Goal: Transaction & Acquisition: Obtain resource

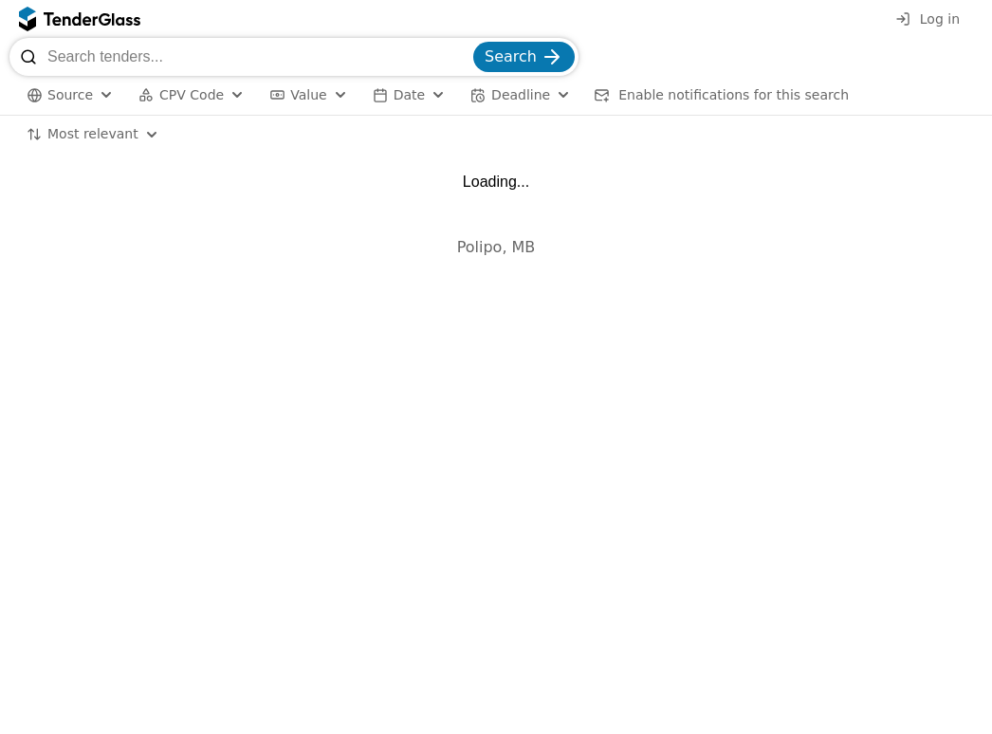
click at [159, 65] on input "search" at bounding box center [258, 57] width 422 height 38
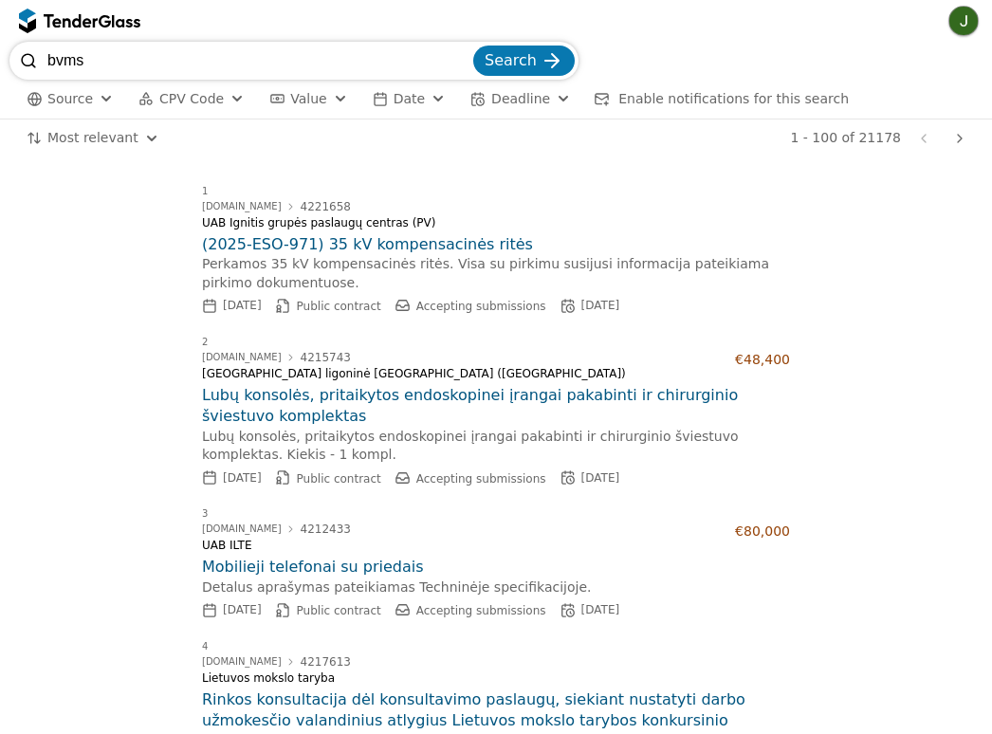
type input "bvms"
click at [473, 46] on button "Search" at bounding box center [524, 61] width 102 height 30
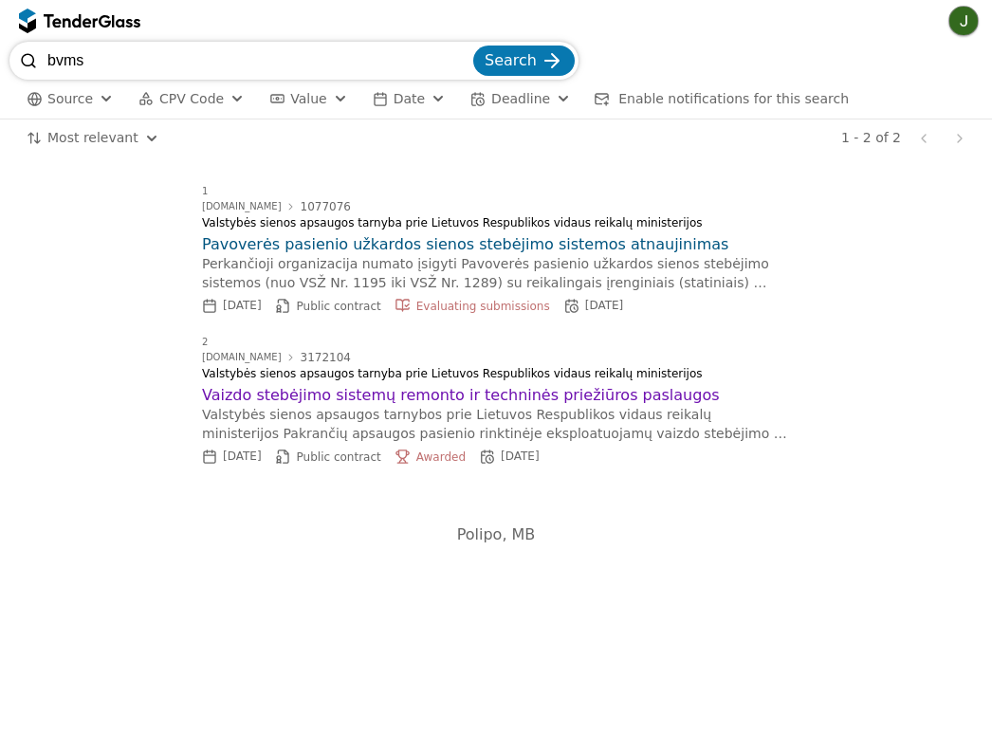
click at [120, 79] on input "bvms" at bounding box center [258, 61] width 422 height 38
drag, startPoint x: 120, startPoint y: 66, endPoint x: 2, endPoint y: 59, distance: 118.8
click at [2, 59] on div "bvms Search Source CPV Code Type Buyer Value Date Deadline Enable notifications…" at bounding box center [496, 81] width 992 height 78
type input "bosch"
click at [473, 46] on button "Search" at bounding box center [524, 61] width 102 height 30
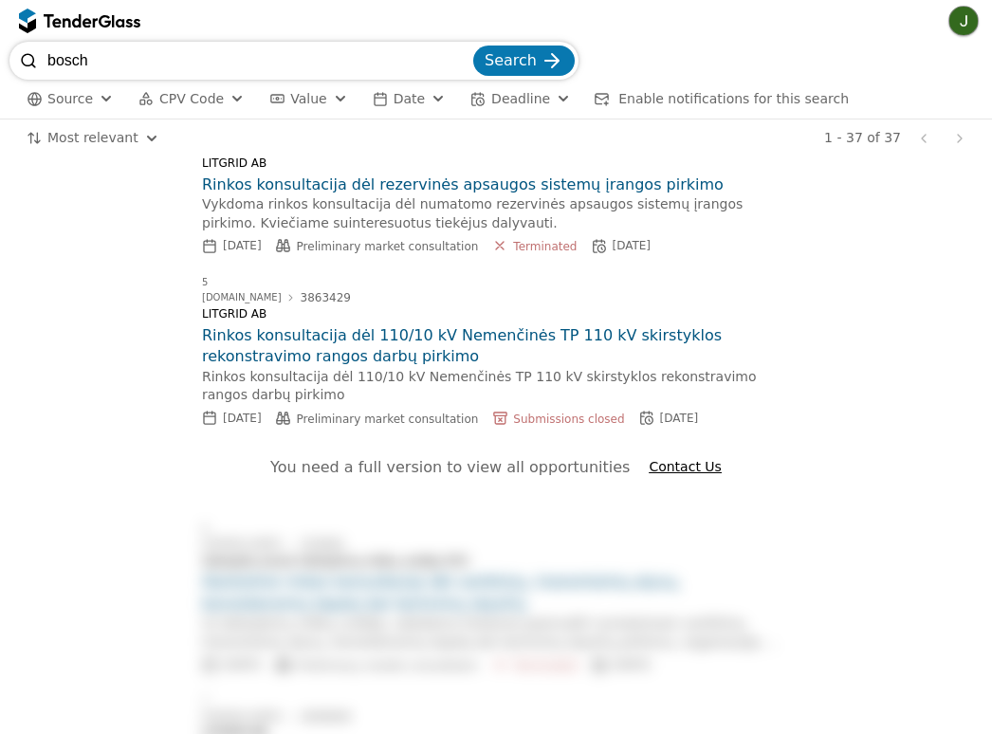
scroll to position [474, 0]
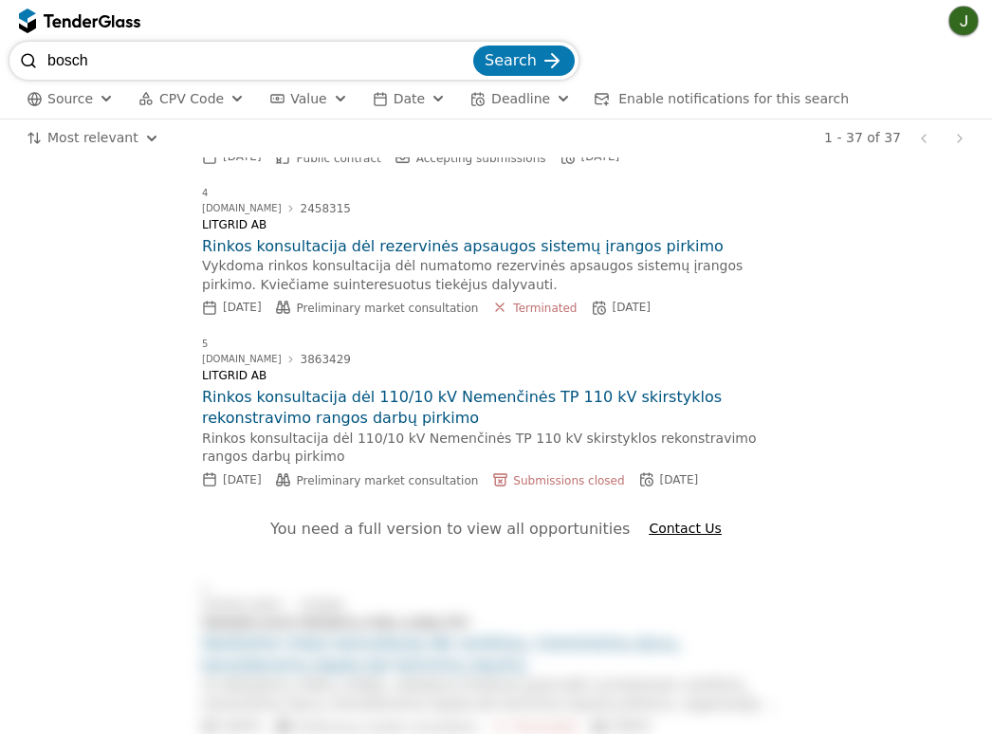
click at [439, 393] on h2 "Rinkos konsultacija dėl 110/10 kV Nemenčinės TP 110 kV skirstyklos rekonstravim…" at bounding box center [496, 408] width 588 height 43
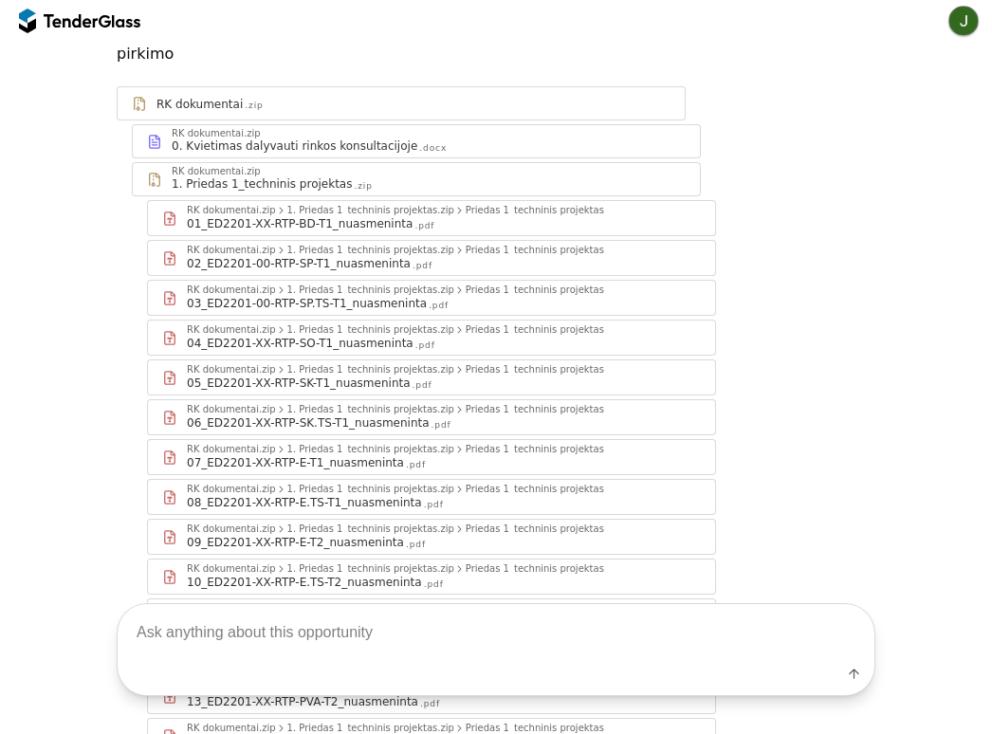
scroll to position [95, 0]
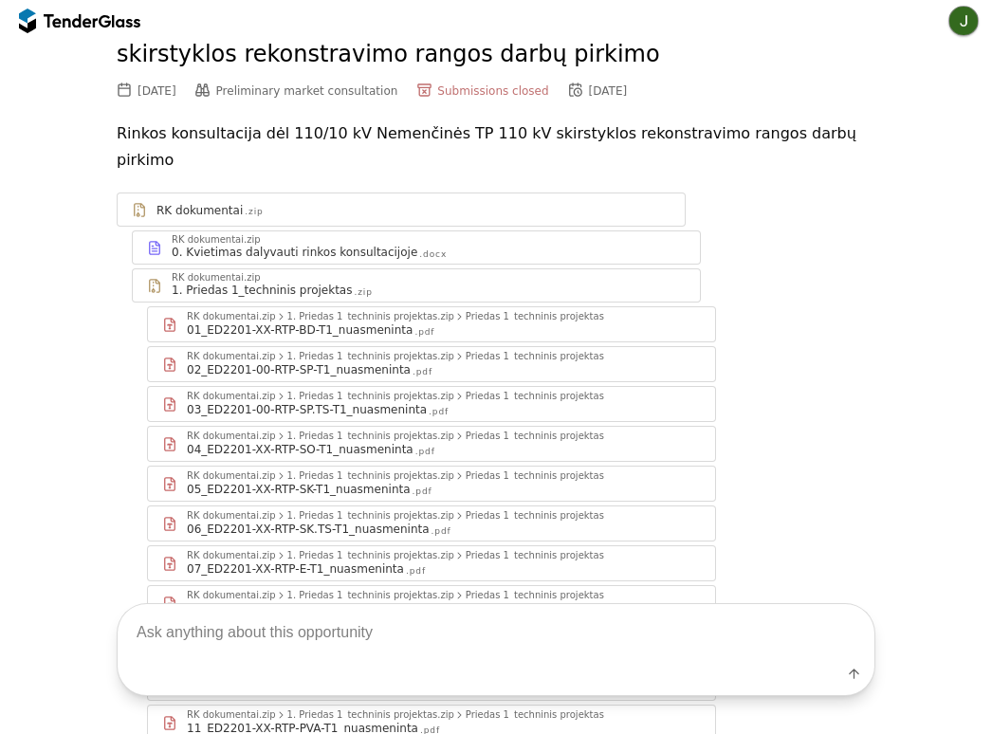
click at [249, 283] on div "1. Priedas 1_techninis projektas" at bounding box center [262, 290] width 180 height 15
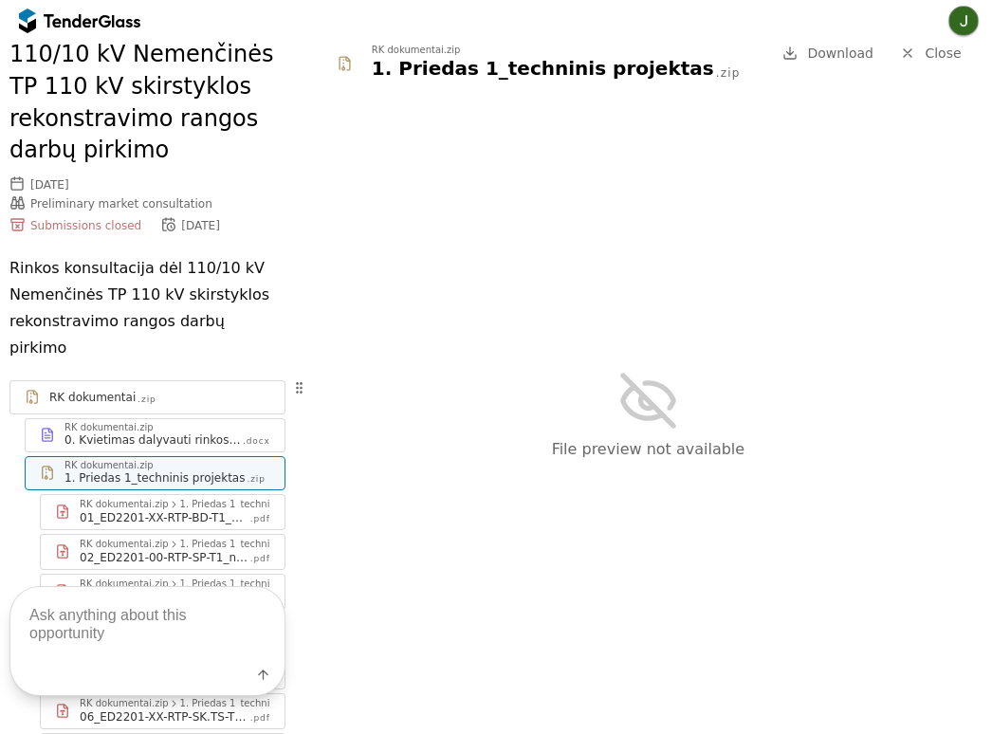
click at [828, 51] on span "Download" at bounding box center [840, 53] width 66 height 15
click at [708, 143] on div "File preview not available" at bounding box center [649, 414] width 688 height 639
